Goal: Use online tool/utility: Utilize a website feature to perform a specific function

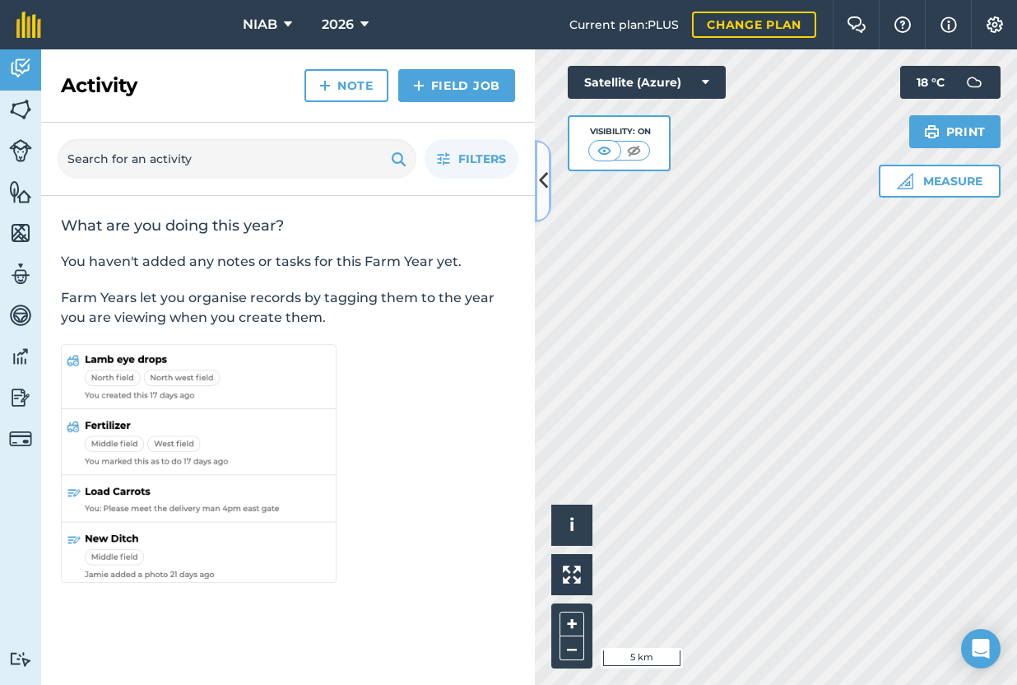
click at [547, 192] on icon at bounding box center [543, 180] width 9 height 29
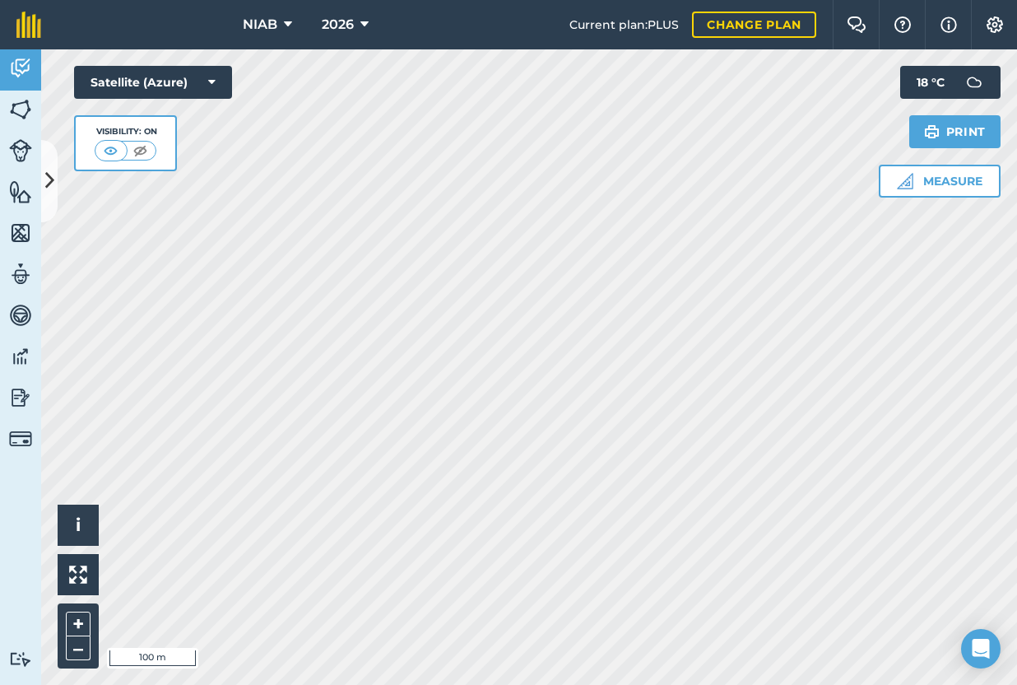
click at [879, 137] on div "Hello i © 2025 TomTom, Microsoft 100 m + – Satellite (Azure) Visibility: On Mea…" at bounding box center [529, 366] width 976 height 635
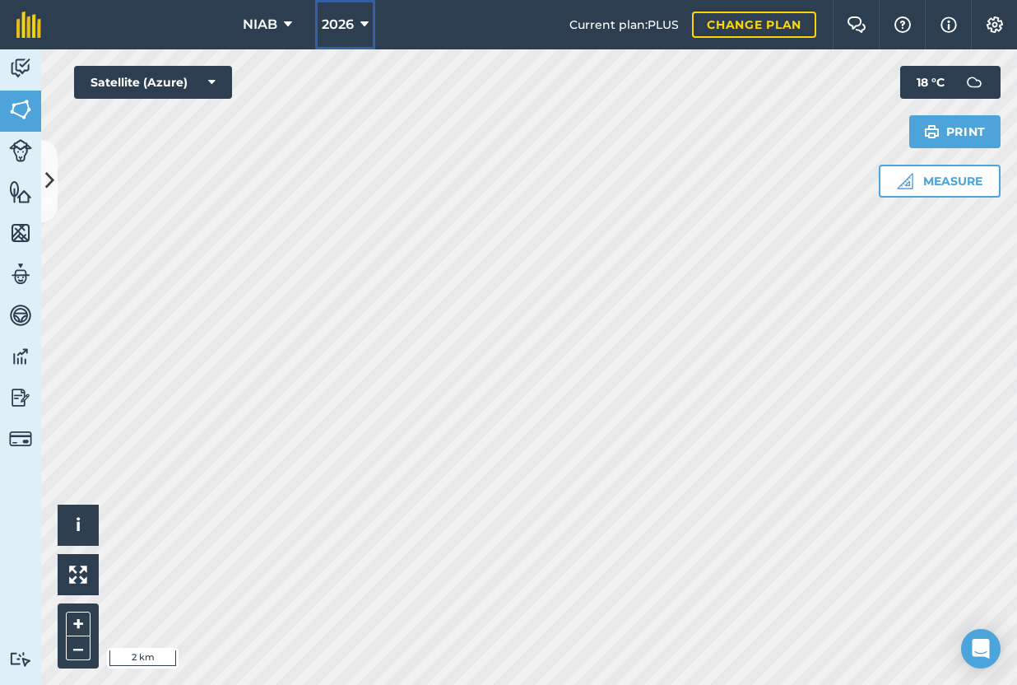
click at [369, 19] on button "2026" at bounding box center [345, 24] width 60 height 49
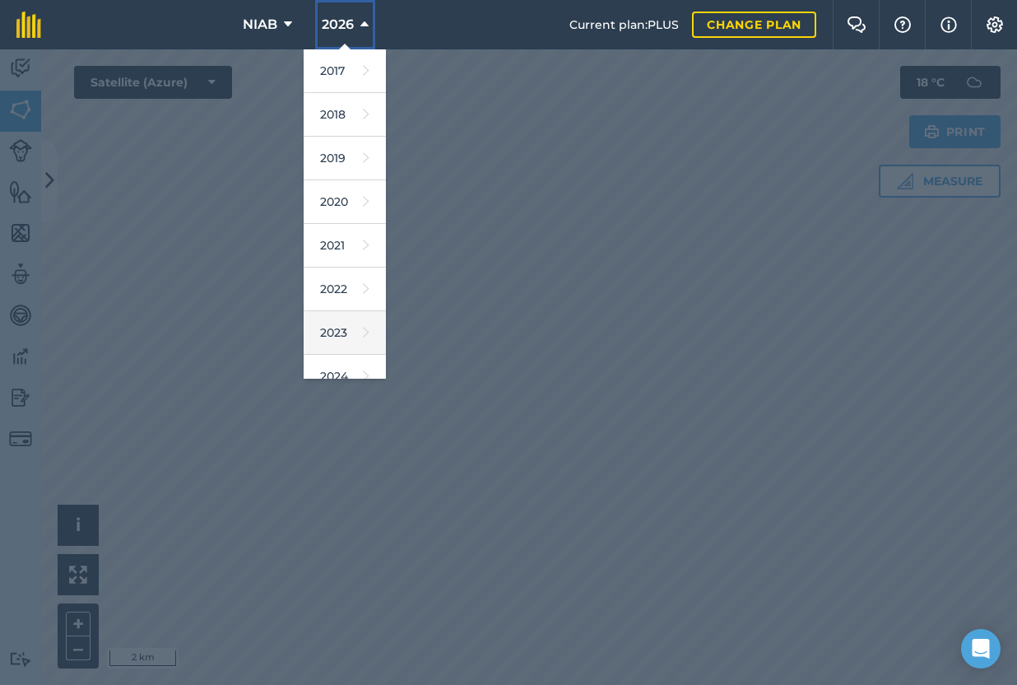
scroll to position [151, 0]
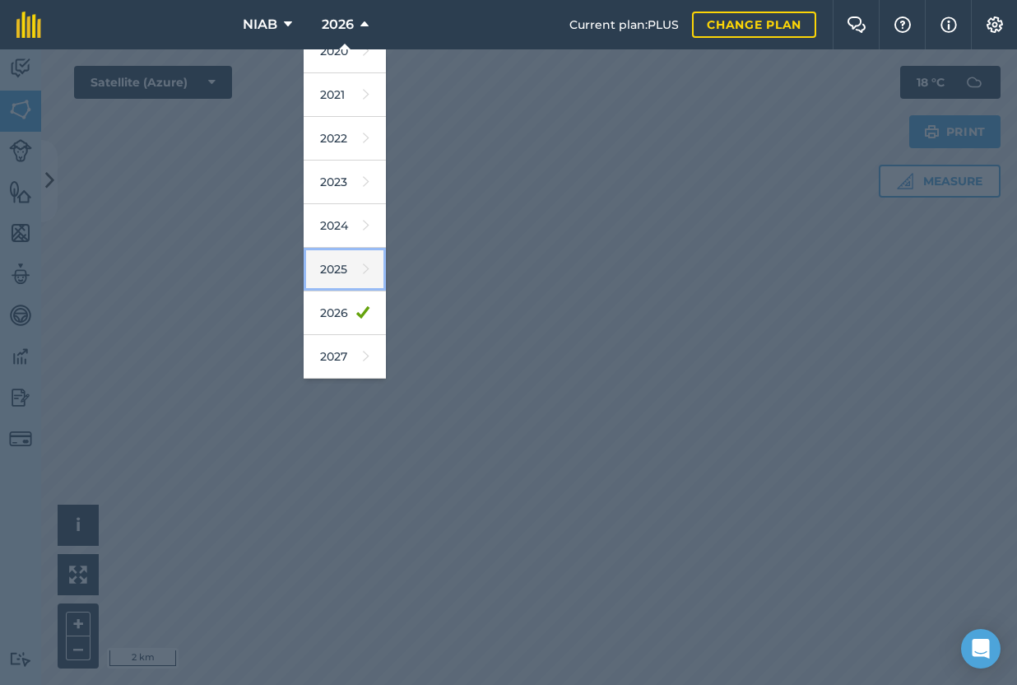
click at [333, 271] on link "2025" at bounding box center [345, 270] width 82 height 44
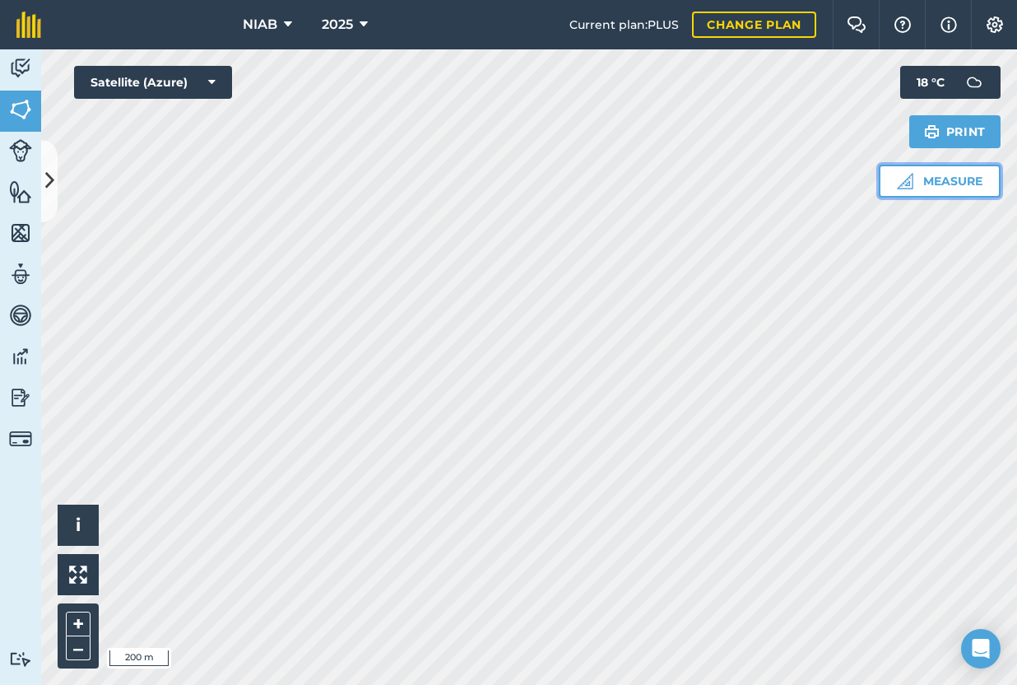
click at [923, 178] on button "Measure" at bounding box center [940, 181] width 122 height 33
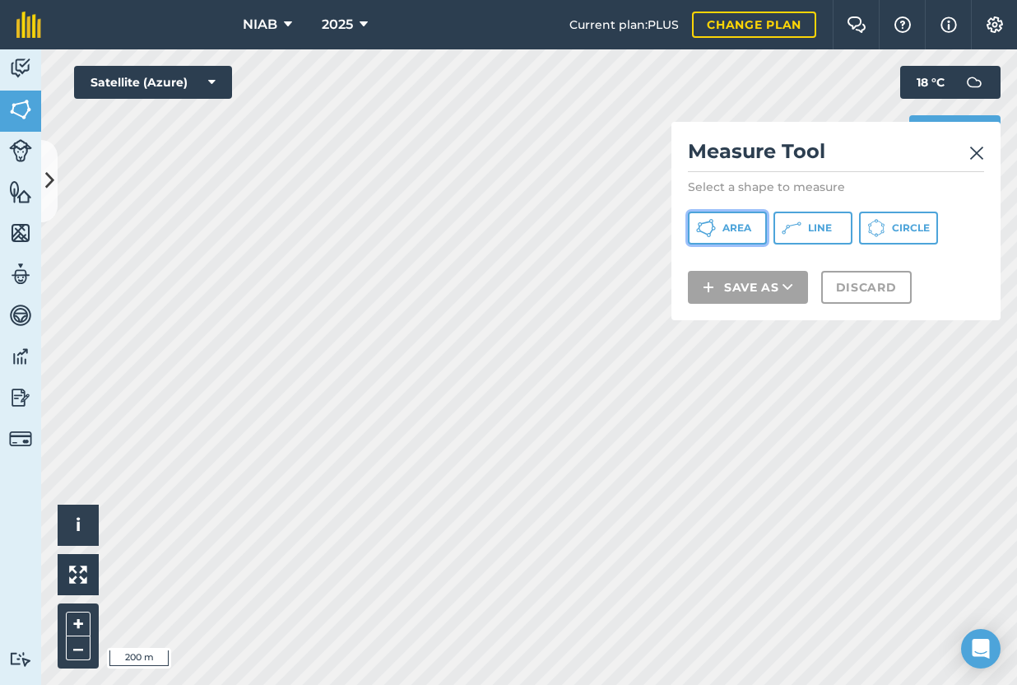
click at [760, 224] on button "Area" at bounding box center [727, 227] width 79 height 33
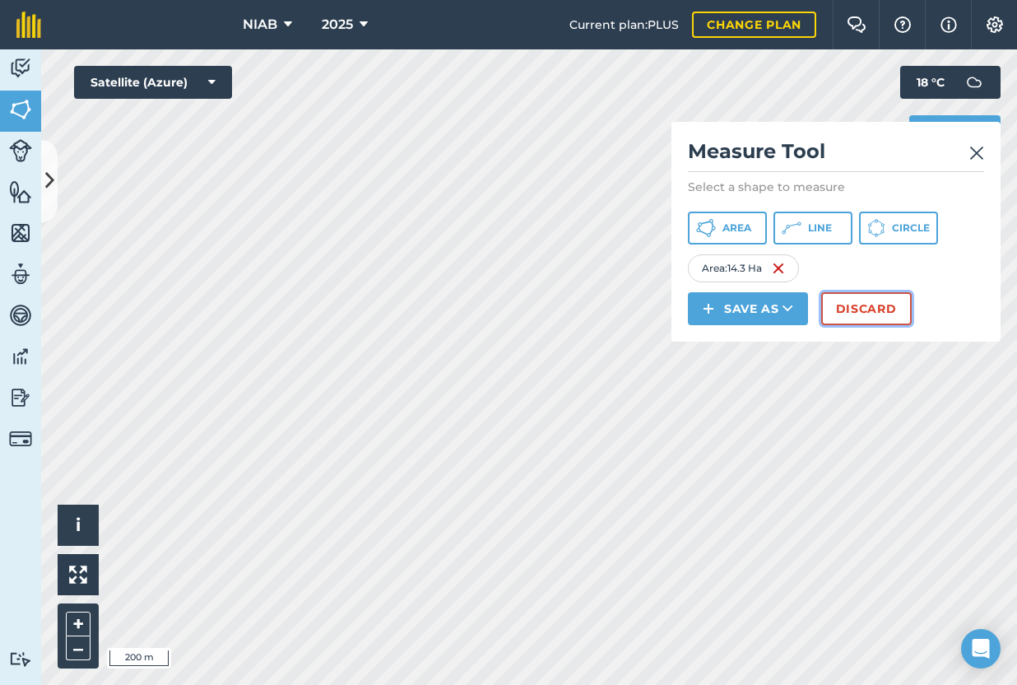
click at [862, 319] on button "Discard" at bounding box center [866, 308] width 91 height 33
